Goal: Transaction & Acquisition: Book appointment/travel/reservation

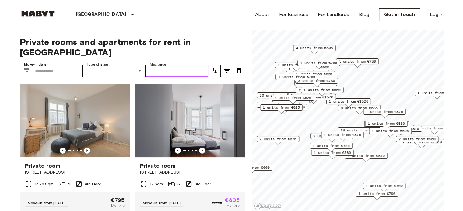
click at [163, 65] on input "Max price" at bounding box center [176, 71] width 63 height 12
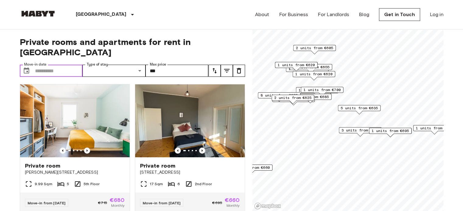
click at [50, 65] on input "Move-in date" at bounding box center [59, 71] width 48 height 12
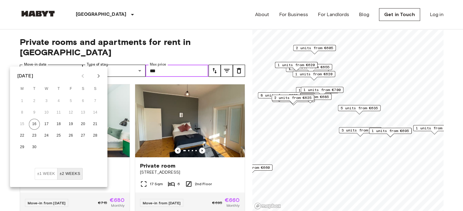
click at [175, 65] on input "***" at bounding box center [176, 71] width 63 height 12
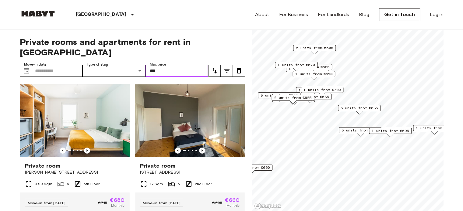
click at [175, 65] on input "***" at bounding box center [176, 71] width 63 height 12
type input "*"
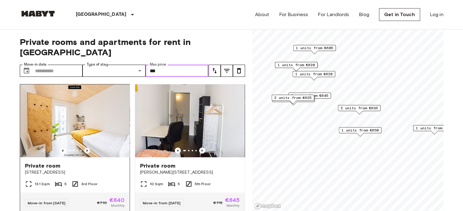
click at [85, 148] on icon "Previous image" at bounding box center [87, 151] width 6 height 6
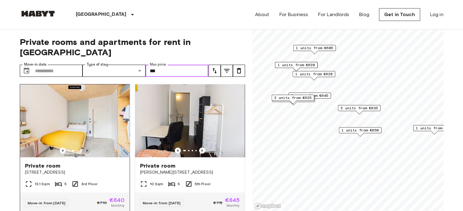
click at [85, 148] on icon "Previous image" at bounding box center [87, 151] width 6 height 6
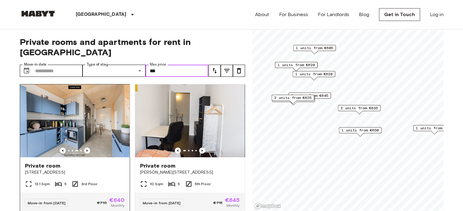
click at [78, 126] on img at bounding box center [75, 121] width 110 height 73
type input "***"
click at [96, 117] on img at bounding box center [75, 121] width 110 height 73
click at [45, 148] on div at bounding box center [75, 151] width 110 height 6
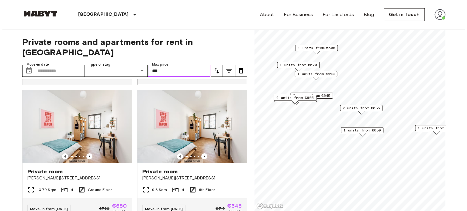
scroll to position [130, 0]
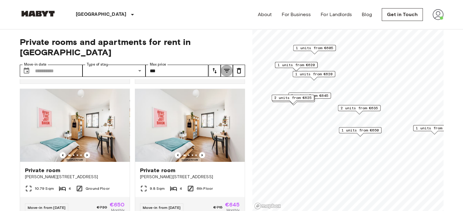
click at [231, 65] on button "tune" at bounding box center [227, 71] width 12 height 12
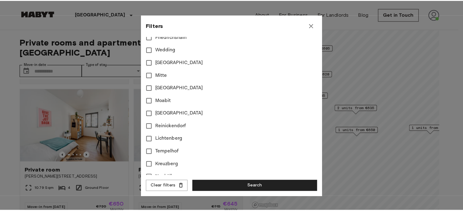
scroll to position [196, 0]
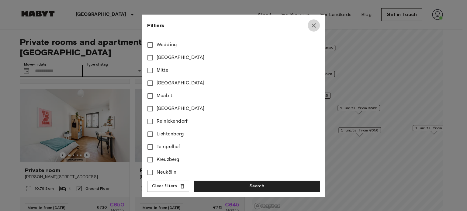
click at [312, 20] on button "button" at bounding box center [314, 25] width 12 height 12
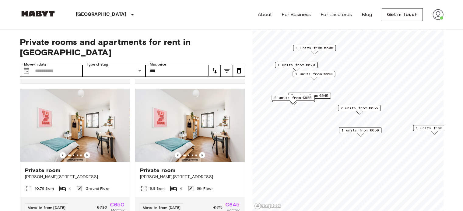
click at [217, 67] on icon "tune" at bounding box center [214, 70] width 7 height 7
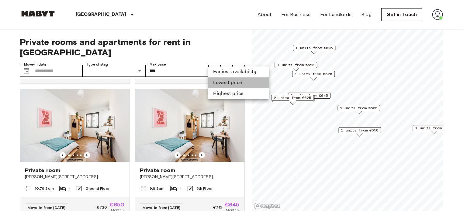
click at [225, 80] on li "Lowest price" at bounding box center [238, 83] width 61 height 11
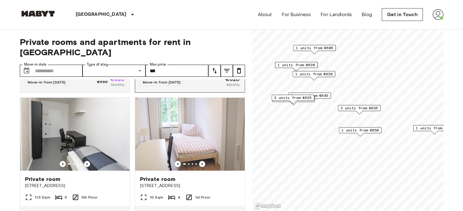
scroll to position [257, 0]
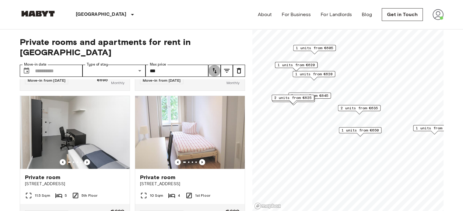
click at [217, 67] on icon "tune" at bounding box center [214, 70] width 7 height 7
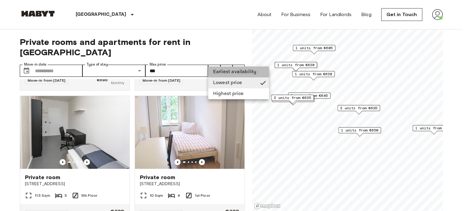
click at [225, 71] on li "Earliest availability" at bounding box center [238, 72] width 61 height 11
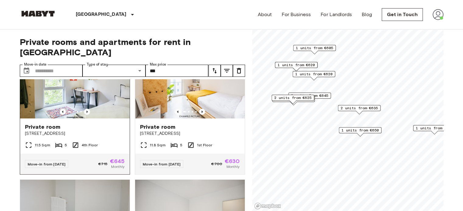
scroll to position [310, 0]
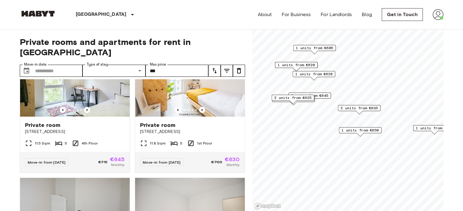
click at [212, 67] on icon "tune" at bounding box center [214, 70] width 7 height 7
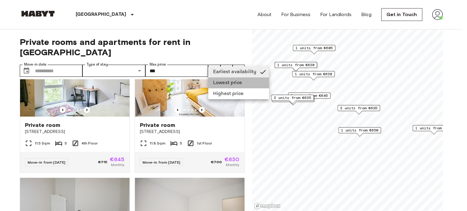
click at [215, 80] on li "Lowest price" at bounding box center [238, 83] width 61 height 11
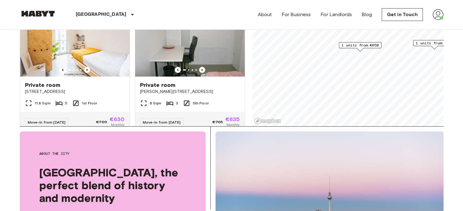
scroll to position [500, 0]
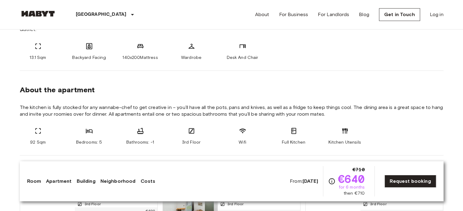
scroll to position [270, 0]
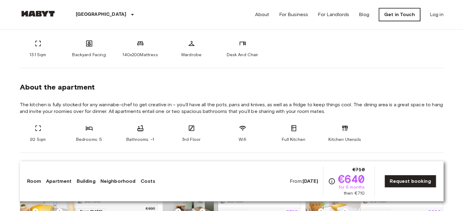
click at [396, 16] on link "Get in Touch" at bounding box center [399, 14] width 41 height 13
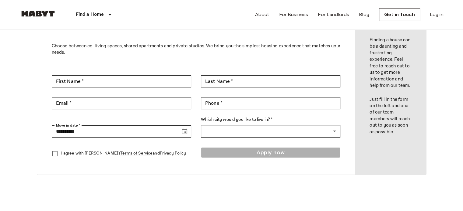
scroll to position [48, 0]
click at [75, 152] on p "I agree with Habyt's Terms of Service and Privacy Policy" at bounding box center [123, 153] width 125 height 6
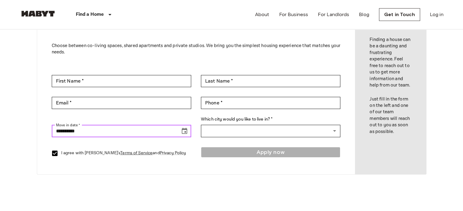
click at [96, 135] on input "**********" at bounding box center [114, 131] width 124 height 12
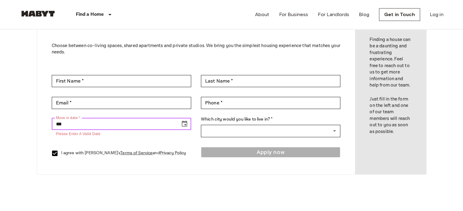
type input "*"
click at [187, 123] on icon "Choose date" at bounding box center [184, 123] width 7 height 7
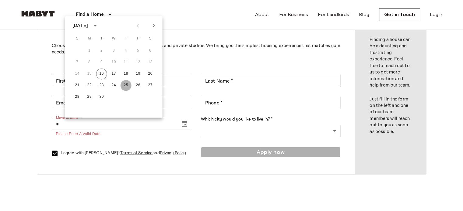
click at [129, 82] on button "25" at bounding box center [125, 85] width 11 height 11
type input "**********"
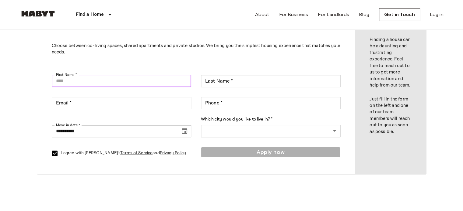
click at [79, 78] on input "First Name *" at bounding box center [121, 81] width 139 height 12
type input "******"
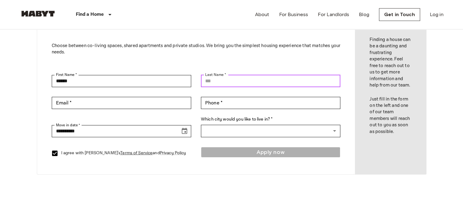
click at [211, 80] on input "Last Name *" at bounding box center [270, 81] width 139 height 12
type input "*******"
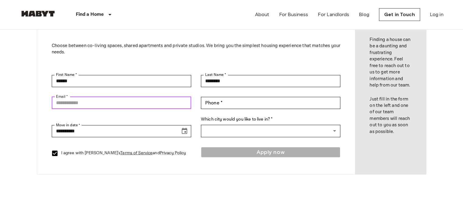
click at [131, 106] on input "Email *" at bounding box center [121, 103] width 139 height 12
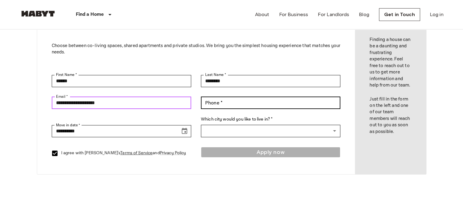
type input "**********"
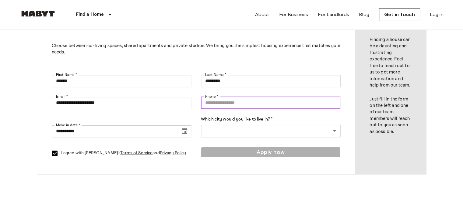
click at [226, 100] on input "Phone *" at bounding box center [270, 103] width 139 height 12
type input "**********"
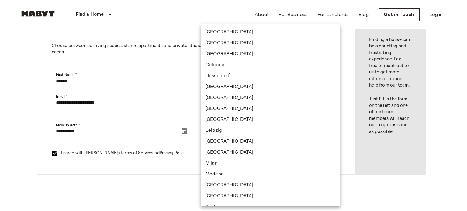
click at [212, 125] on body "**********" at bounding box center [233, 213] width 467 height 522
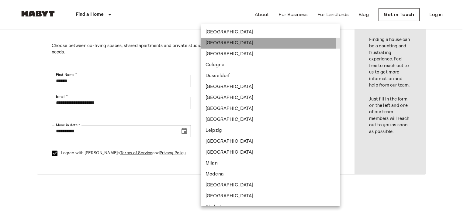
click at [231, 43] on li "[GEOGRAPHIC_DATA]" at bounding box center [271, 43] width 140 height 11
type input "******"
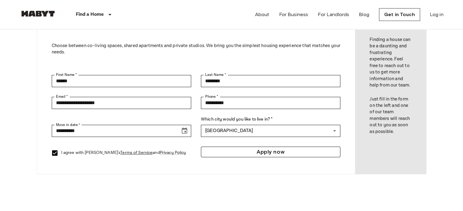
click at [237, 155] on button "Apply now" at bounding box center [270, 152] width 139 height 11
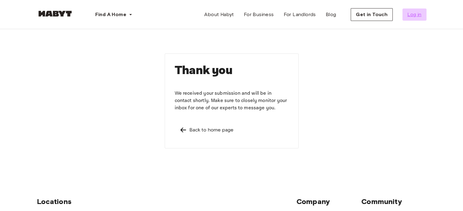
click at [412, 18] on span "Log in" at bounding box center [414, 14] width 14 height 7
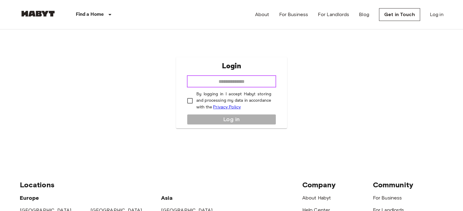
click at [241, 81] on input "email" at bounding box center [231, 81] width 89 height 12
type input "**********"
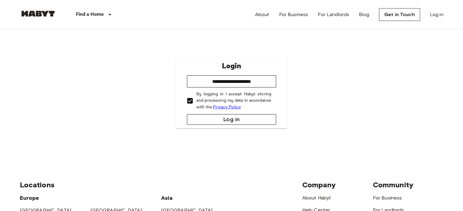
click at [242, 121] on button "Log in" at bounding box center [231, 119] width 89 height 11
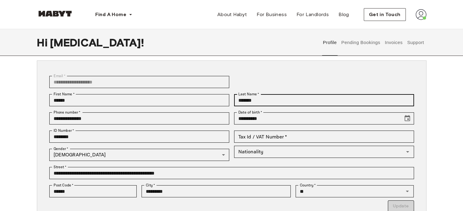
scroll to position [30, 0]
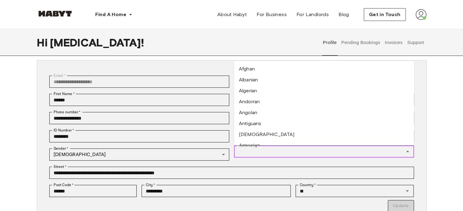
click at [264, 154] on input "Nationality" at bounding box center [319, 152] width 166 height 9
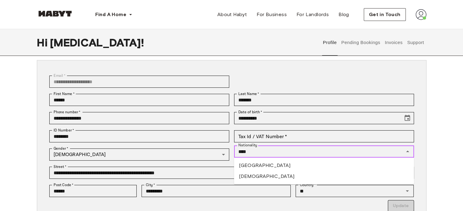
click at [261, 176] on li "Indian" at bounding box center [324, 176] width 180 height 11
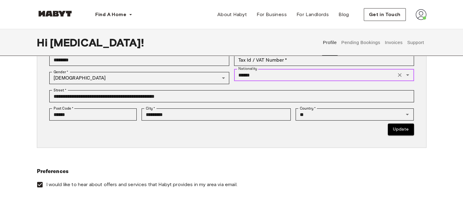
scroll to position [108, 0]
type input "******"
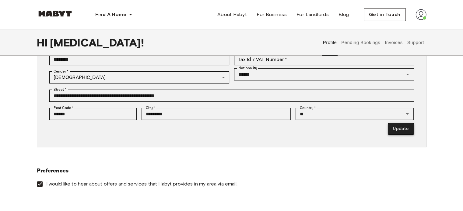
click at [399, 127] on button "Update" at bounding box center [401, 129] width 26 height 12
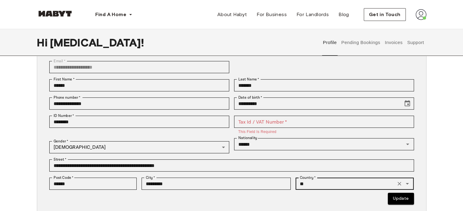
scroll to position [46, 0]
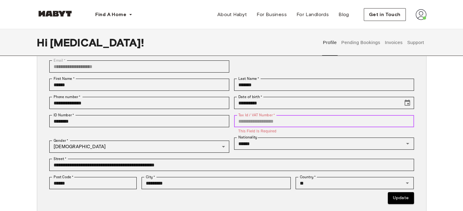
click at [300, 117] on input "Tax Id / VAT Number   *" at bounding box center [324, 121] width 180 height 12
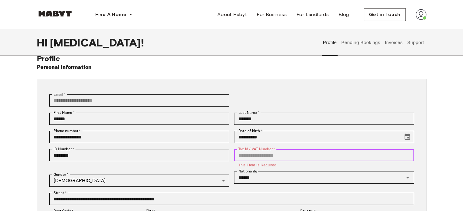
scroll to position [12, 0]
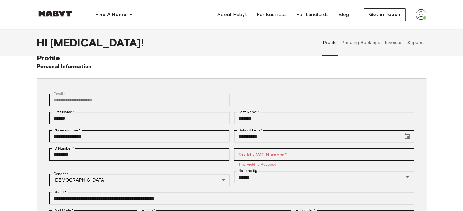
click at [365, 39] on button "Pending Bookings" at bounding box center [360, 42] width 40 height 27
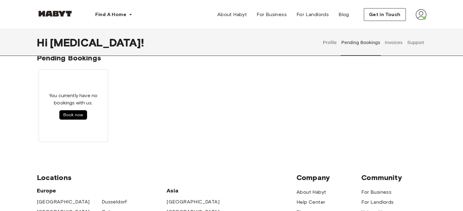
click at [365, 39] on button "Pending Bookings" at bounding box center [360, 42] width 40 height 27
click at [332, 42] on button "Profile" at bounding box center [330, 42] width 16 height 27
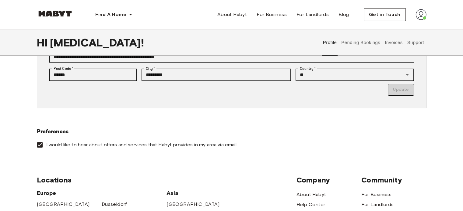
scroll to position [159, 0]
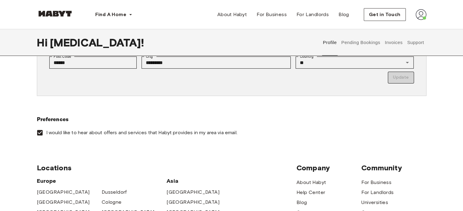
click at [421, 17] on img at bounding box center [420, 14] width 11 height 11
click at [207, 11] on div "Find A Home Europe Amsterdam Berlin Frankfurt Hamburg Lisbon Madrid Milan Moden…" at bounding box center [231, 14] width 389 height 29
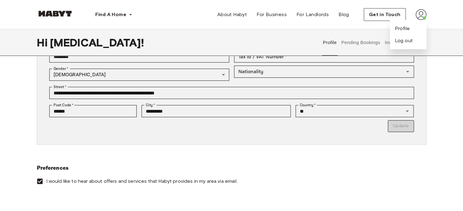
scroll to position [99, 0]
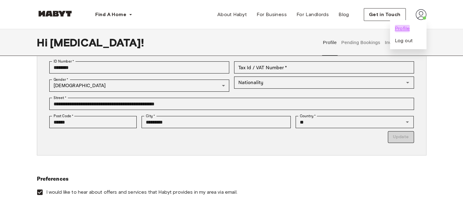
click at [406, 29] on span "Profile" at bounding box center [402, 28] width 15 height 7
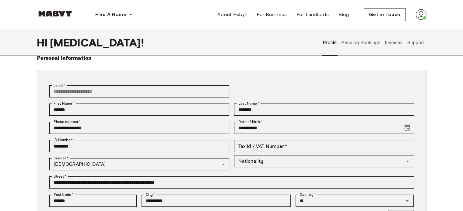
scroll to position [24, 0]
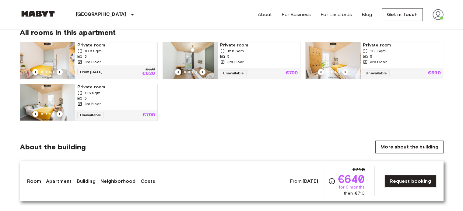
scroll to position [408, 0]
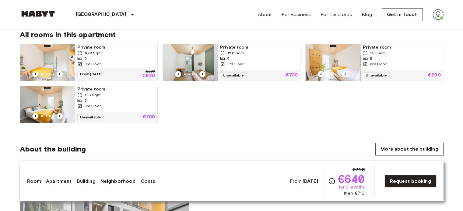
click at [348, 188] on span "for 6 months" at bounding box center [351, 188] width 26 height 6
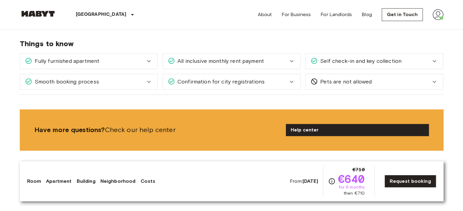
scroll to position [826, 0]
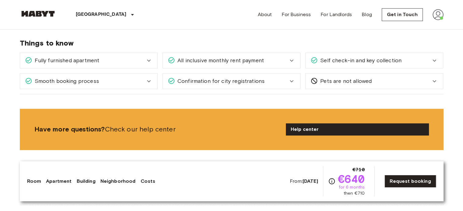
click at [273, 59] on div "All inclusive monthly rent payment" at bounding box center [228, 61] width 120 height 8
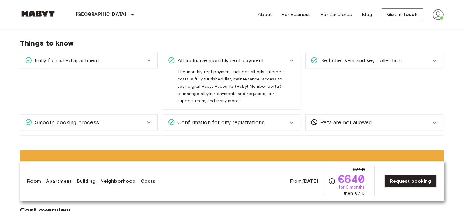
click at [273, 59] on div "All inclusive monthly rent payment" at bounding box center [228, 61] width 120 height 8
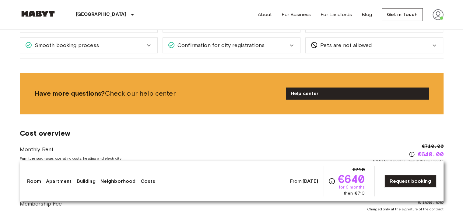
scroll to position [880, 0]
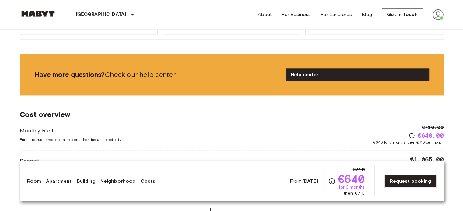
click at [305, 73] on link "Help center" at bounding box center [357, 75] width 143 height 12
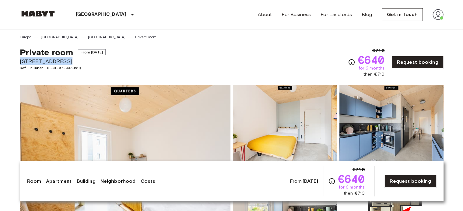
drag, startPoint x: 19, startPoint y: 62, endPoint x: 67, endPoint y: 63, distance: 48.4
copy span "[STREET_ADDRESS]"
click at [211, 62] on div "Private room From Oct 19 2025 Müllerstraße 55A Ref. number DE-01-07-007-03Q €71…" at bounding box center [231, 59] width 423 height 38
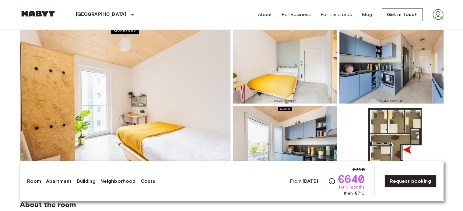
scroll to position [61, 0]
